Goal: Transaction & Acquisition: Book appointment/travel/reservation

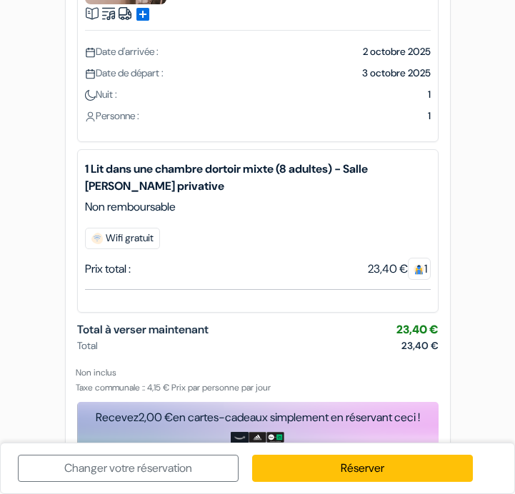
scroll to position [159, 0]
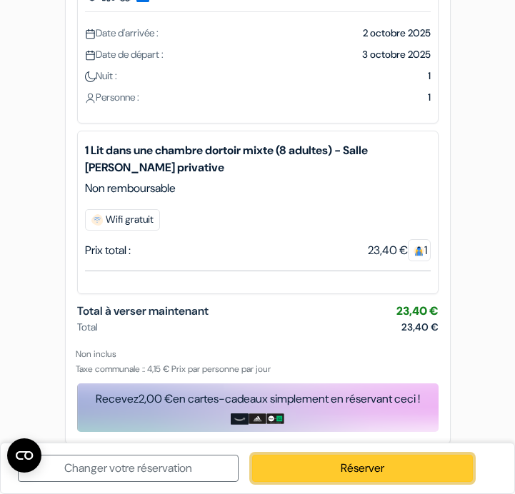
click at [327, 467] on link "Réserver" at bounding box center [362, 468] width 221 height 27
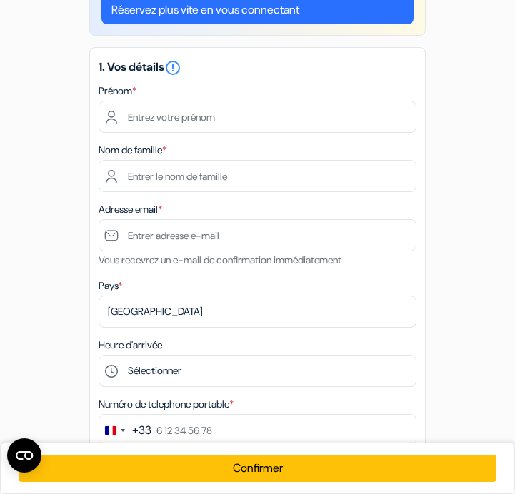
scroll to position [0, 0]
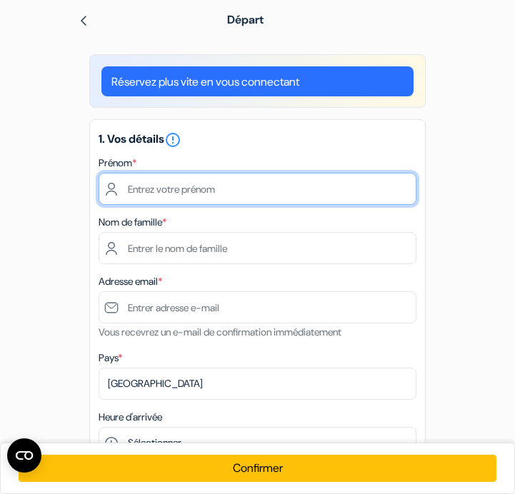
click at [215, 187] on input "text" at bounding box center [258, 189] width 318 height 32
type input "[PERSON_NAME]"
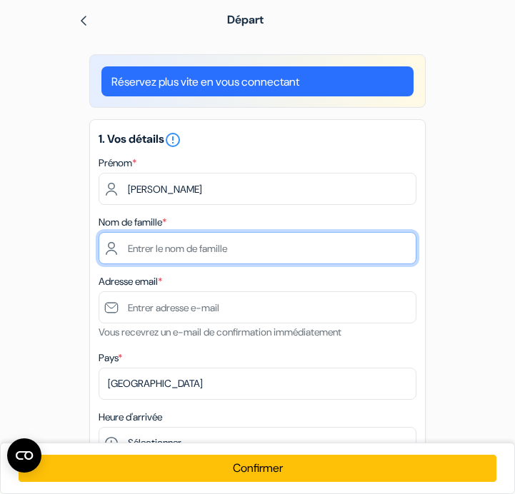
click at [228, 251] on input "text" at bounding box center [258, 248] width 318 height 32
type input "[PERSON_NAME]"
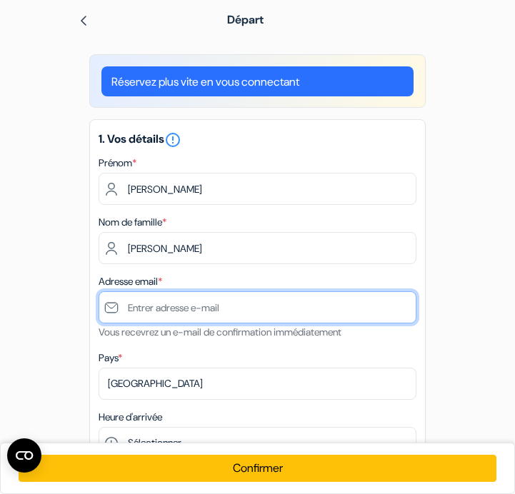
click at [213, 299] on input "text" at bounding box center [258, 307] width 318 height 32
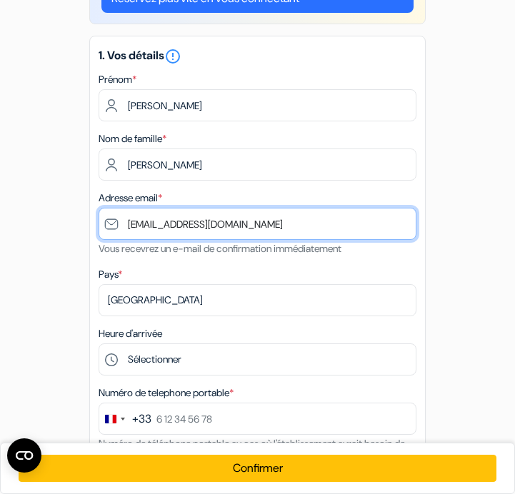
scroll to position [86, 0]
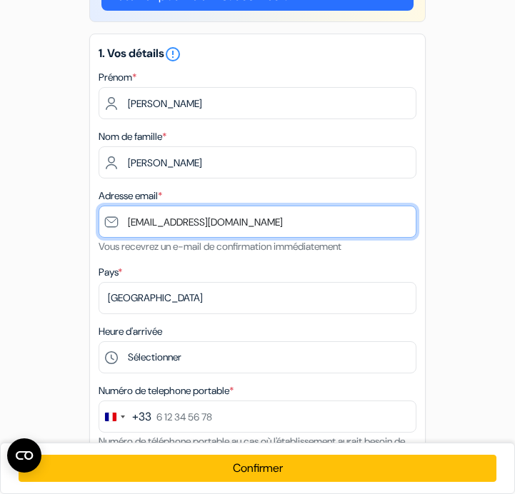
type input "[EMAIL_ADDRESS][DOMAIN_NAME]"
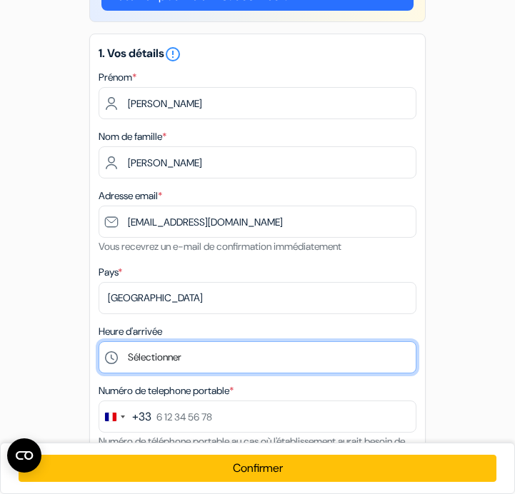
click at [99, 342] on select "Sélectionner 1:00 2:00 3:00 4:00 5:00 6:00 7:00 8:00 9:00 10:00 11:00 12:00 13:…" at bounding box center [258, 358] width 318 height 32
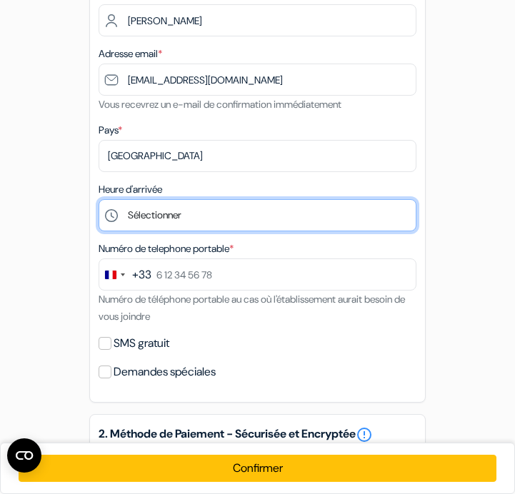
scroll to position [231, 0]
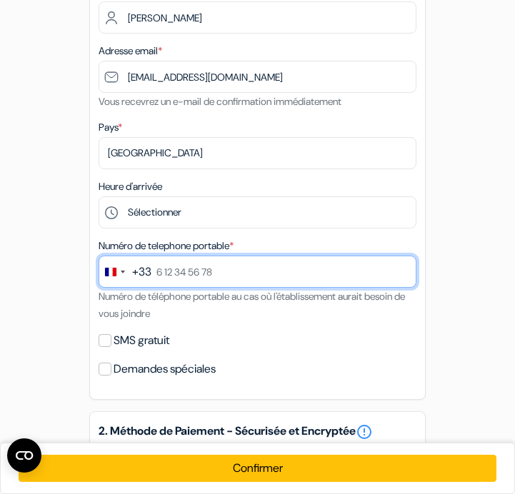
click at [214, 280] on input "text" at bounding box center [258, 272] width 318 height 32
type input "7 66 45 88 87"
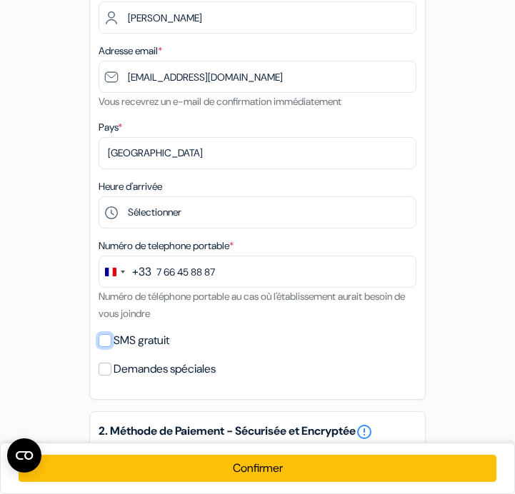
click at [103, 343] on input "SMS gratuit" at bounding box center [105, 340] width 13 height 13
checkbox input "true"
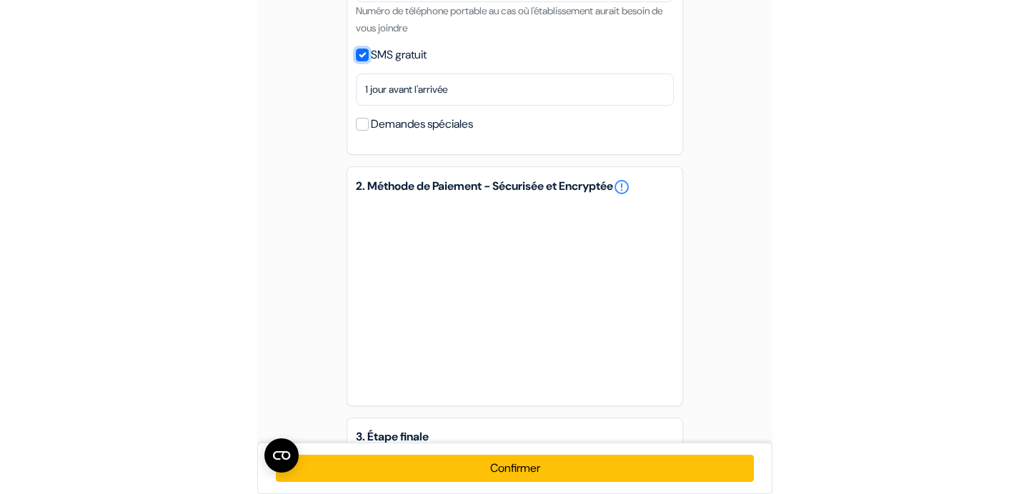
scroll to position [528, 0]
